Goal: Task Accomplishment & Management: Use online tool/utility

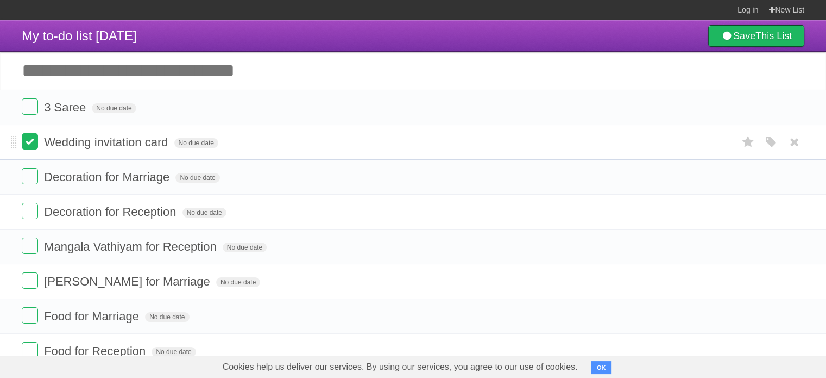
click at [35, 149] on label at bounding box center [30, 141] width 16 height 16
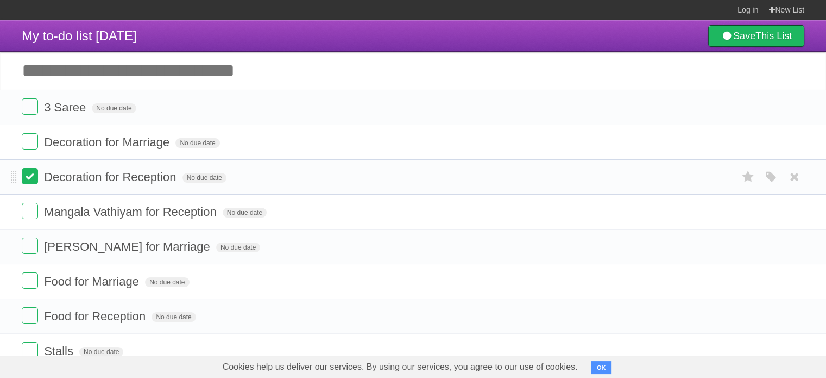
click at [33, 172] on label at bounding box center [30, 176] width 16 height 16
click at [33, 144] on label at bounding box center [30, 141] width 16 height 16
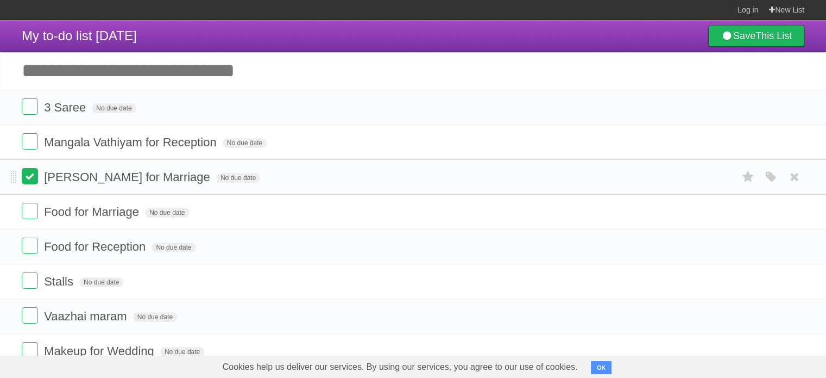
click at [28, 178] on label at bounding box center [30, 176] width 16 height 16
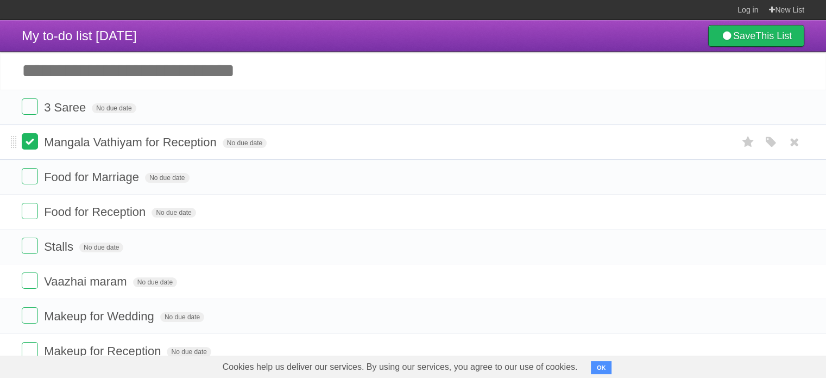
click at [31, 140] on label at bounding box center [30, 141] width 16 height 16
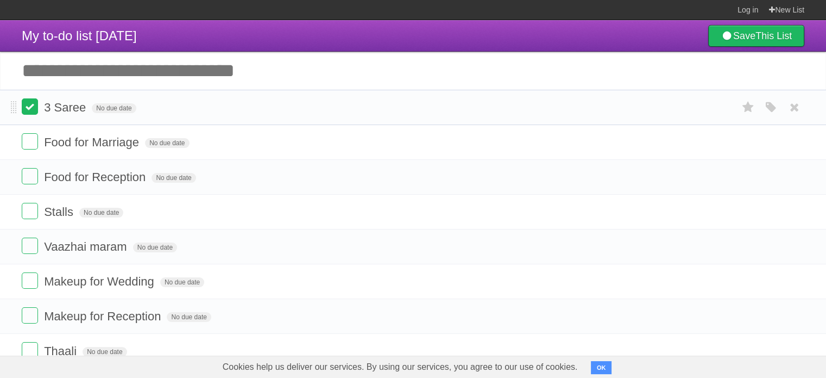
click at [35, 114] on label at bounding box center [30, 106] width 16 height 16
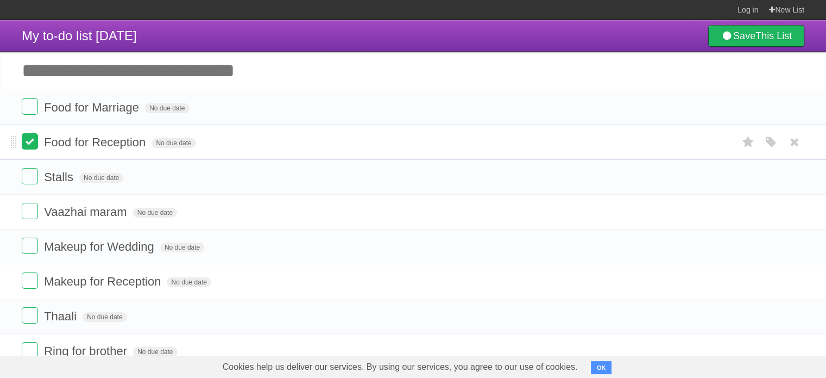
click at [35, 139] on label at bounding box center [30, 141] width 16 height 16
click at [33, 108] on label at bounding box center [30, 106] width 16 height 16
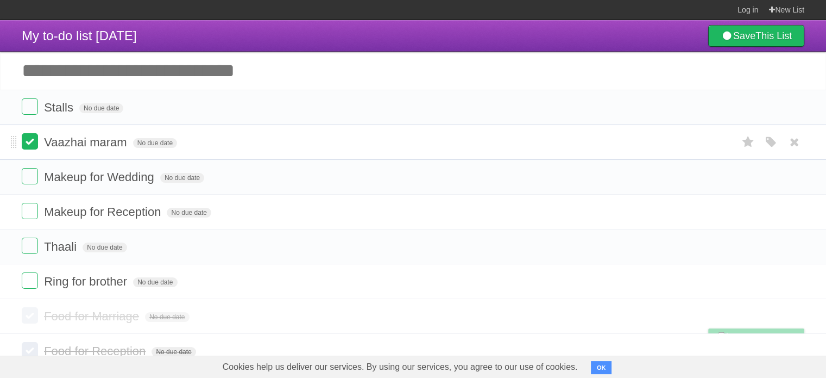
click at [33, 146] on label at bounding box center [30, 141] width 16 height 16
click at [33, 106] on label at bounding box center [30, 106] width 16 height 16
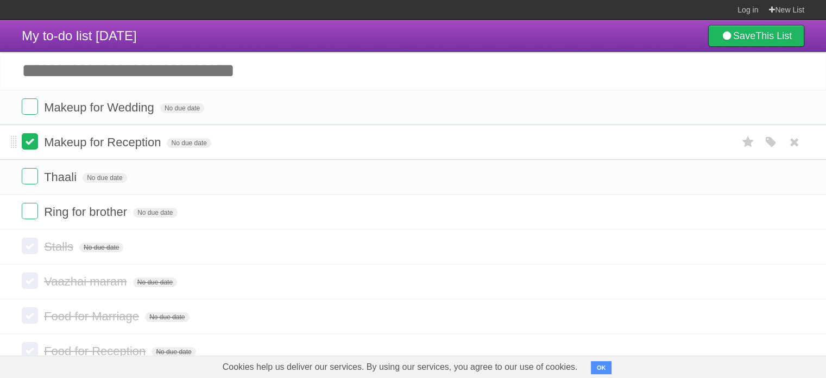
click at [34, 142] on label at bounding box center [30, 141] width 16 height 16
click at [33, 179] on label at bounding box center [30, 176] width 16 height 16
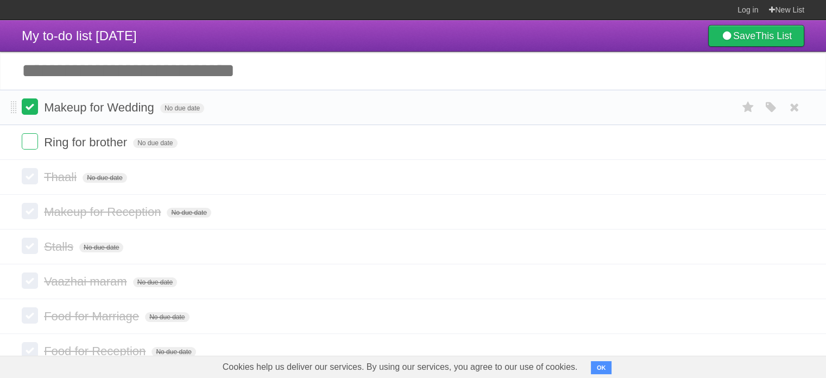
click at [34, 110] on label at bounding box center [30, 106] width 16 height 16
